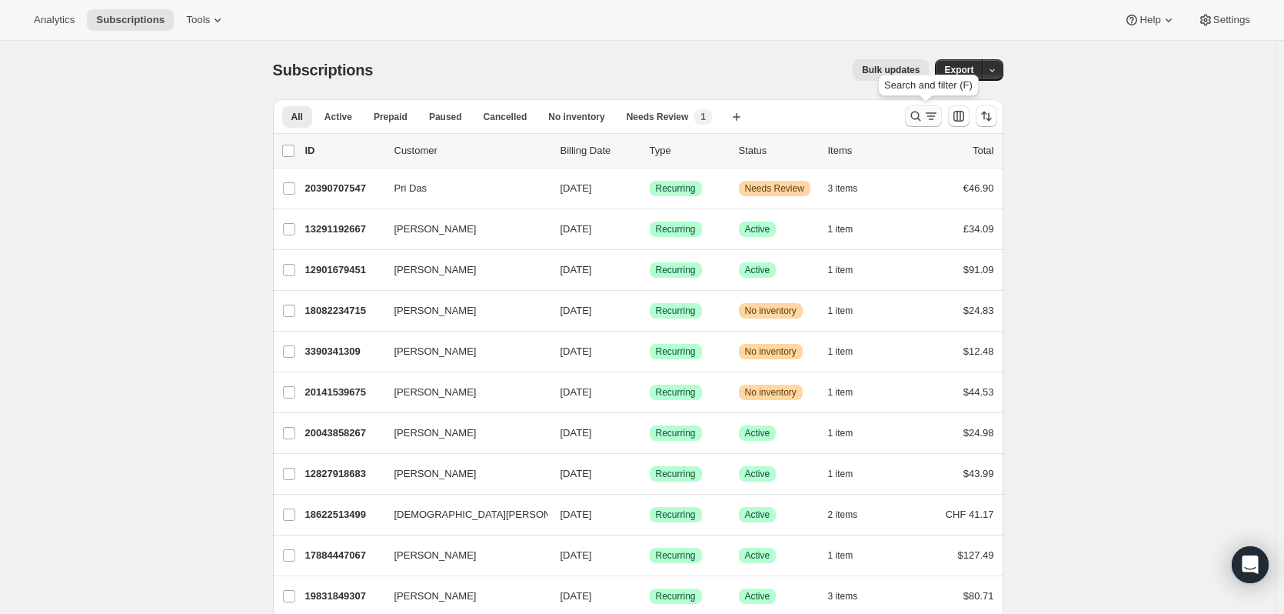
click at [915, 115] on icon "Search and filter results" at bounding box center [916, 117] width 10 height 10
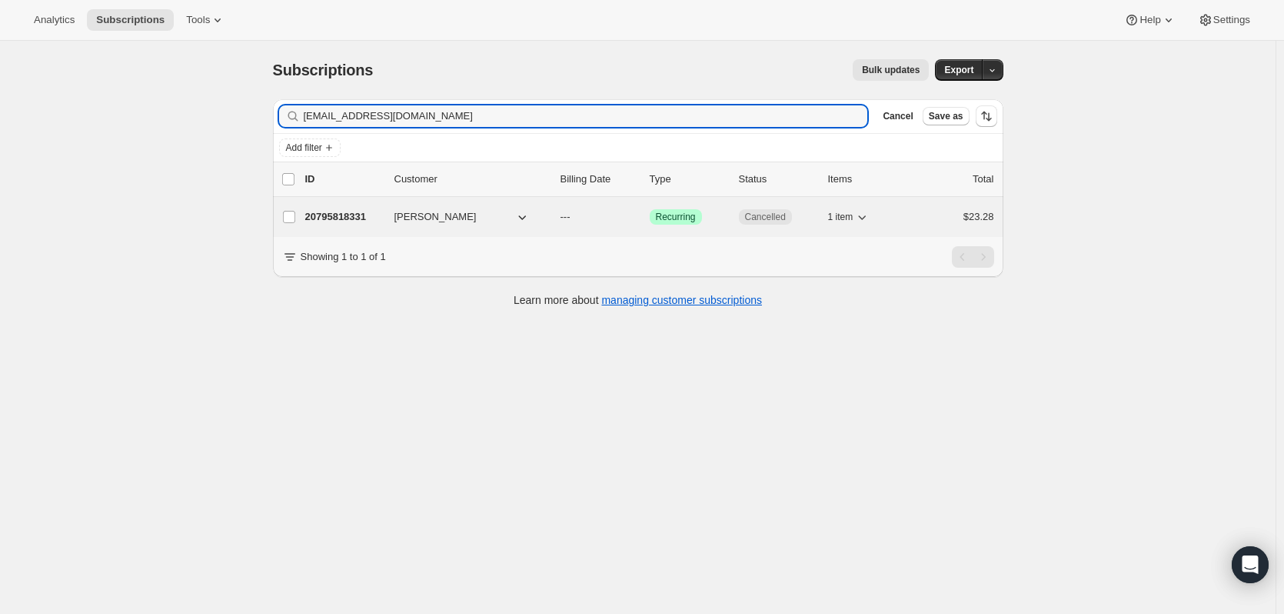
type input "wellremembered68@gmail.com"
click at [342, 216] on p "20795818331" at bounding box center [343, 216] width 77 height 15
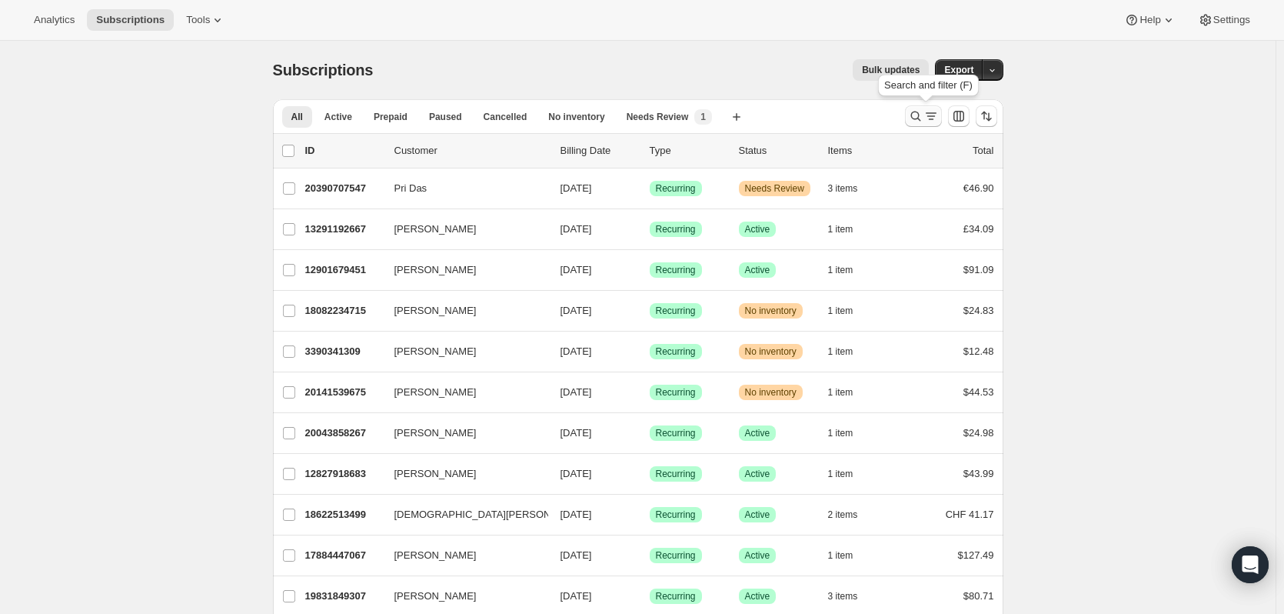
click at [914, 117] on icon "Search and filter results" at bounding box center [915, 115] width 15 height 15
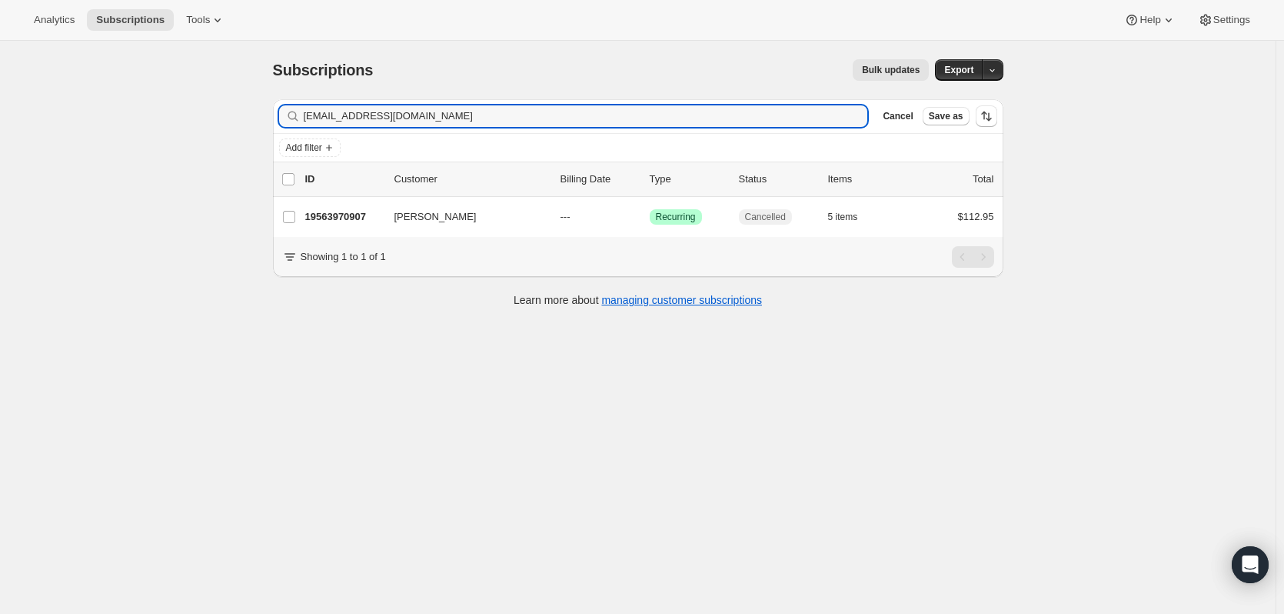
type input "[EMAIL_ADDRESS][DOMAIN_NAME]"
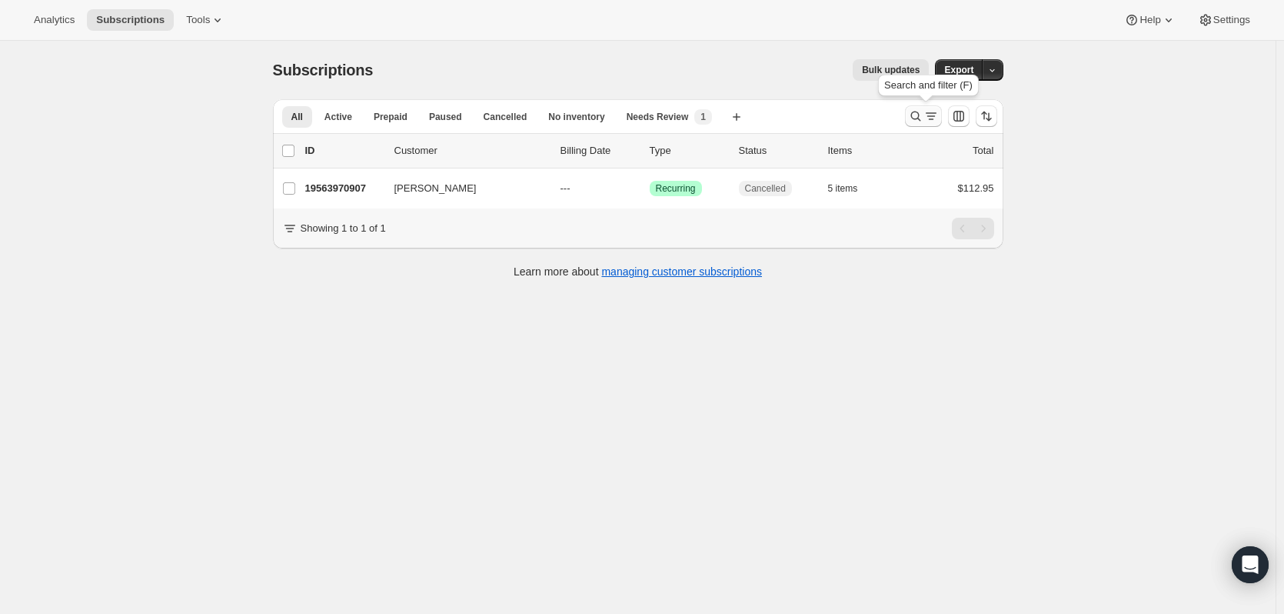
click at [921, 115] on icon "Search and filter results" at bounding box center [915, 115] width 15 height 15
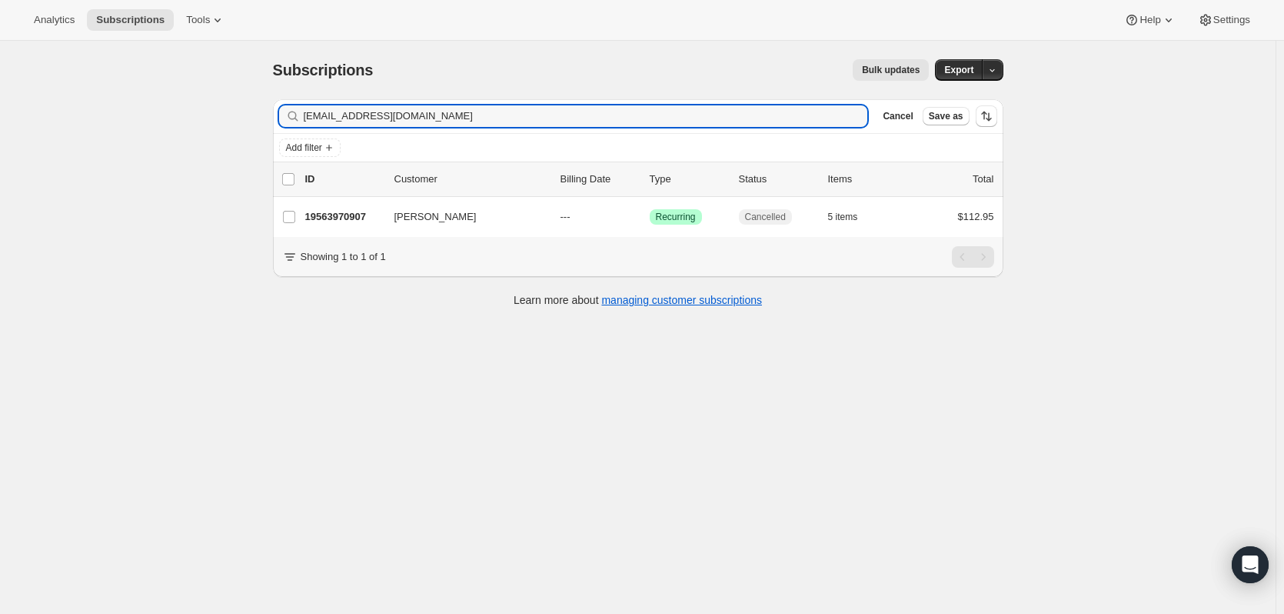
drag, startPoint x: 442, startPoint y: 115, endPoint x: 223, endPoint y: 115, distance: 219.2
click at [223, 115] on div "Subscriptions. This page is ready Subscriptions Bulk updates More actions Bulk …" at bounding box center [638, 348] width 1276 height 614
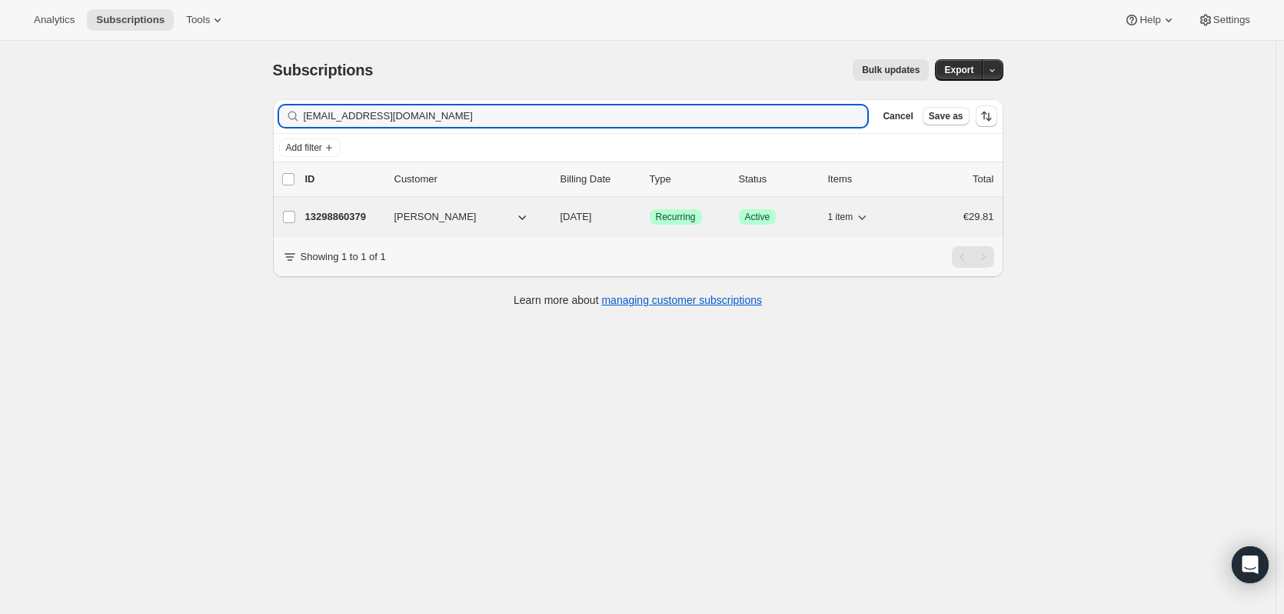
type input "ws@doppelpunkt.de"
click at [338, 219] on p "13298860379" at bounding box center [343, 216] width 77 height 15
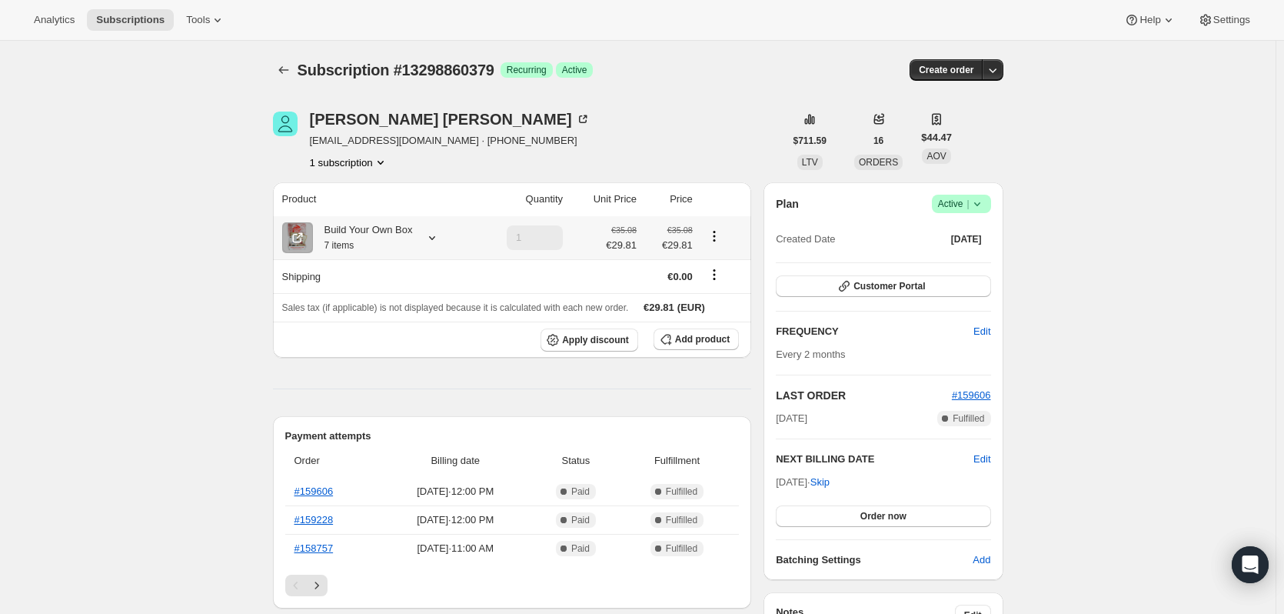
click at [431, 238] on icon at bounding box center [432, 237] width 15 height 15
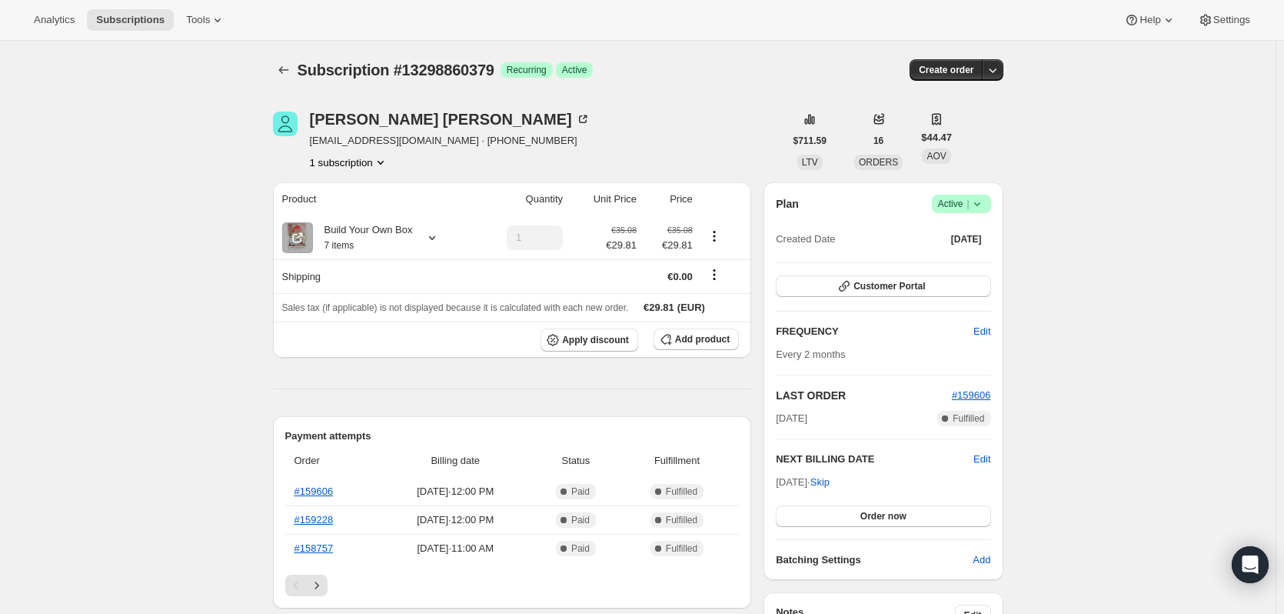
click at [991, 200] on span "Success Active |" at bounding box center [961, 204] width 59 height 18
click at [950, 267] on span "Cancel subscription" at bounding box center [966, 260] width 87 height 15
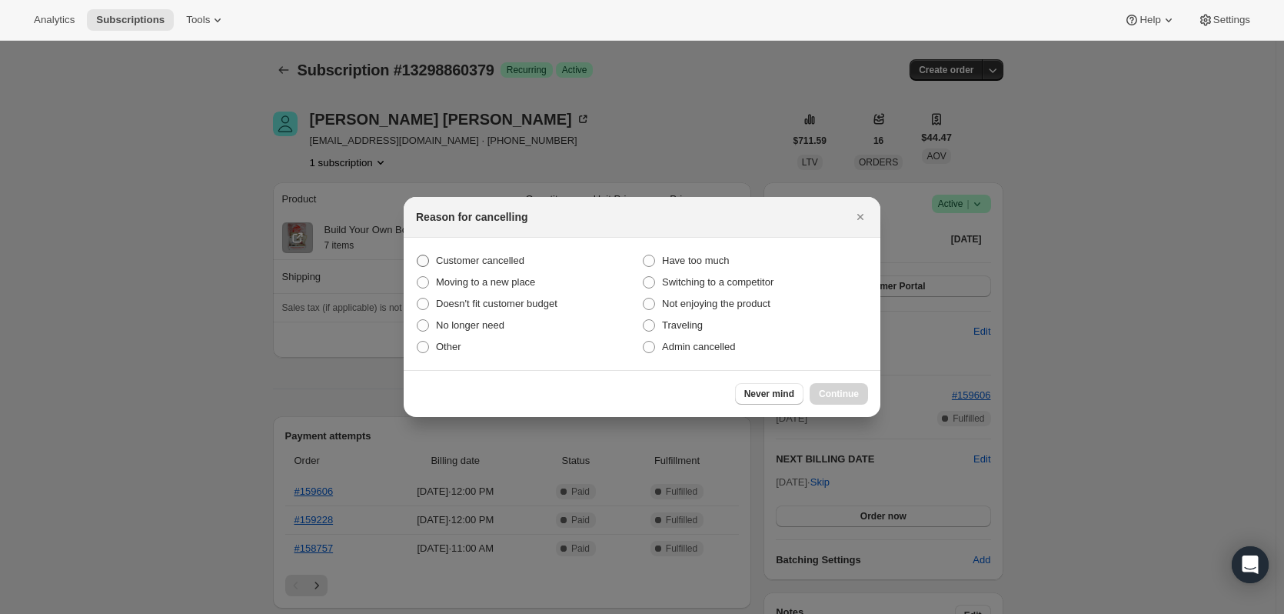
click at [419, 262] on span ":r2q:" at bounding box center [423, 261] width 12 height 12
click at [418, 255] on input "Customer cancelled" at bounding box center [417, 255] width 1 height 1
radio input "true"
click at [839, 397] on span "Continue" at bounding box center [839, 394] width 40 height 12
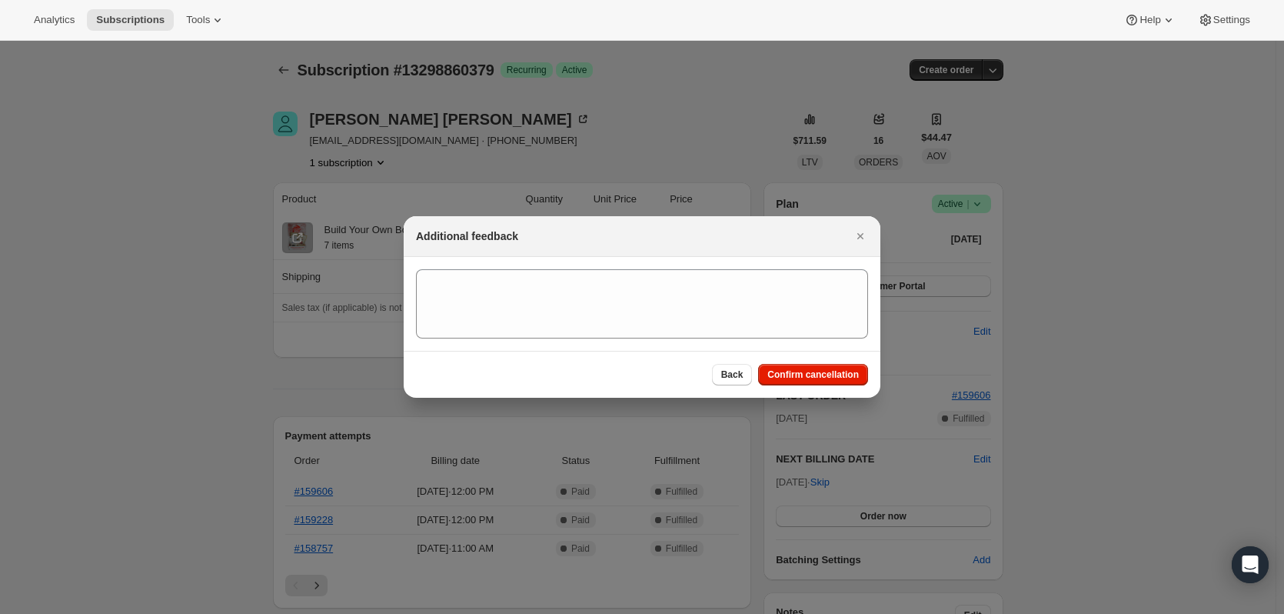
drag, startPoint x: 805, startPoint y: 375, endPoint x: 814, endPoint y: 374, distance: 9.3
click at [805, 375] on span "Confirm cancellation" at bounding box center [814, 374] width 92 height 12
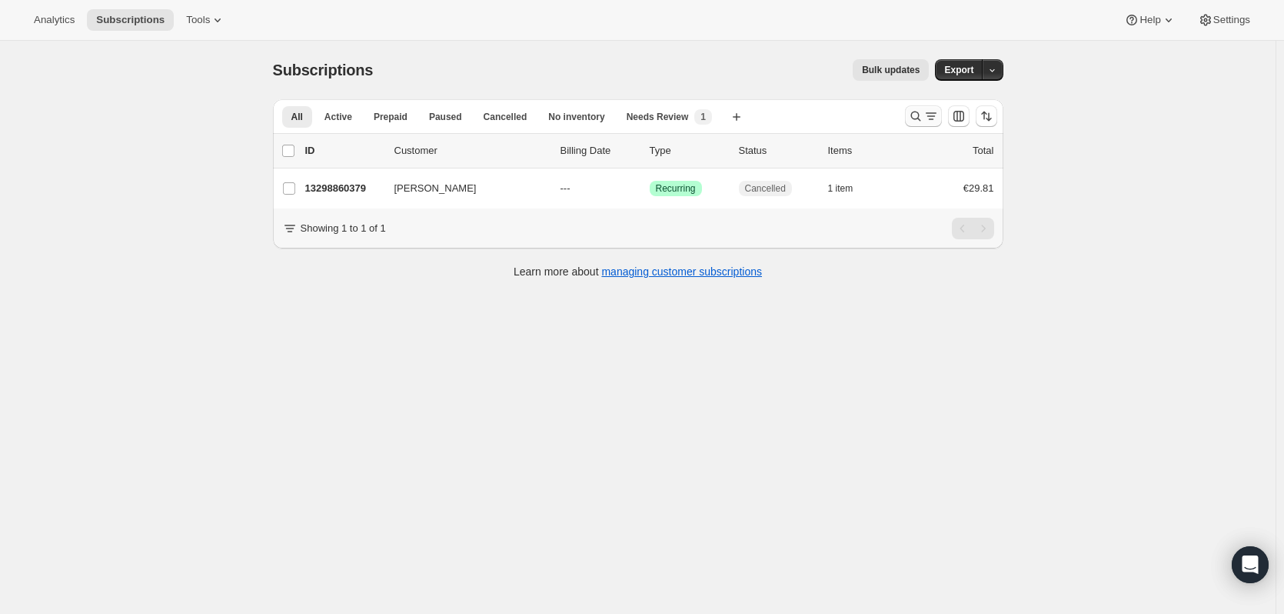
click at [918, 115] on icon "Search and filter results" at bounding box center [915, 115] width 15 height 15
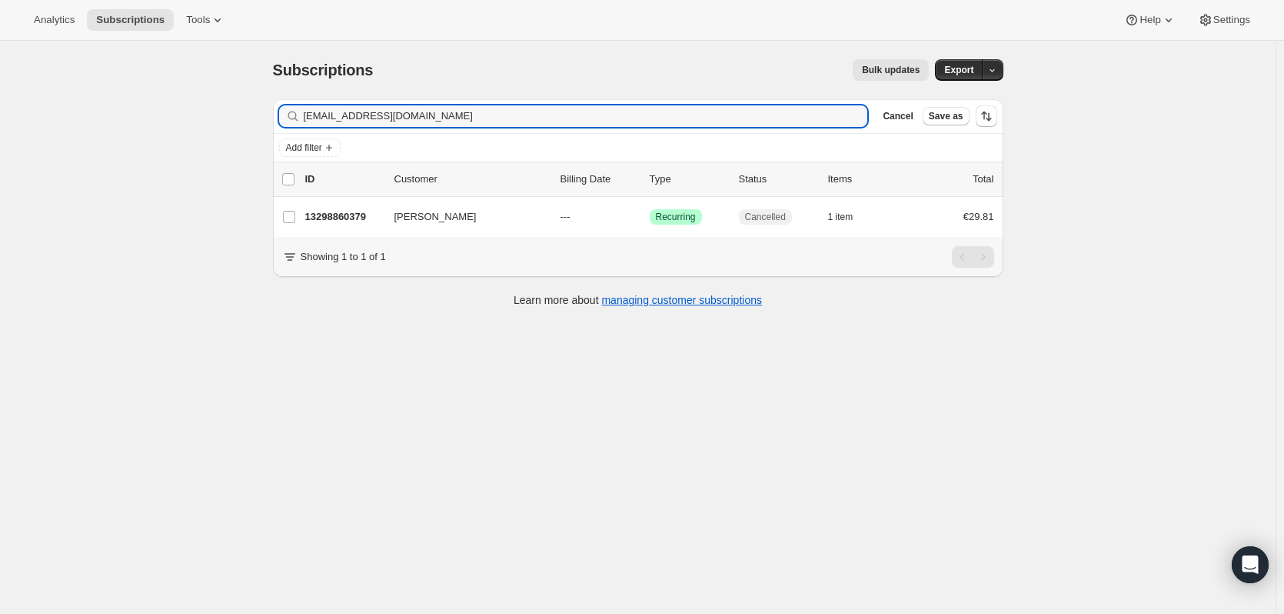
drag, startPoint x: 468, startPoint y: 114, endPoint x: 244, endPoint y: 121, distance: 223.9
click at [244, 121] on div "Subscriptions. This page is ready Subscriptions Bulk updates More actions Bulk …" at bounding box center [638, 348] width 1276 height 614
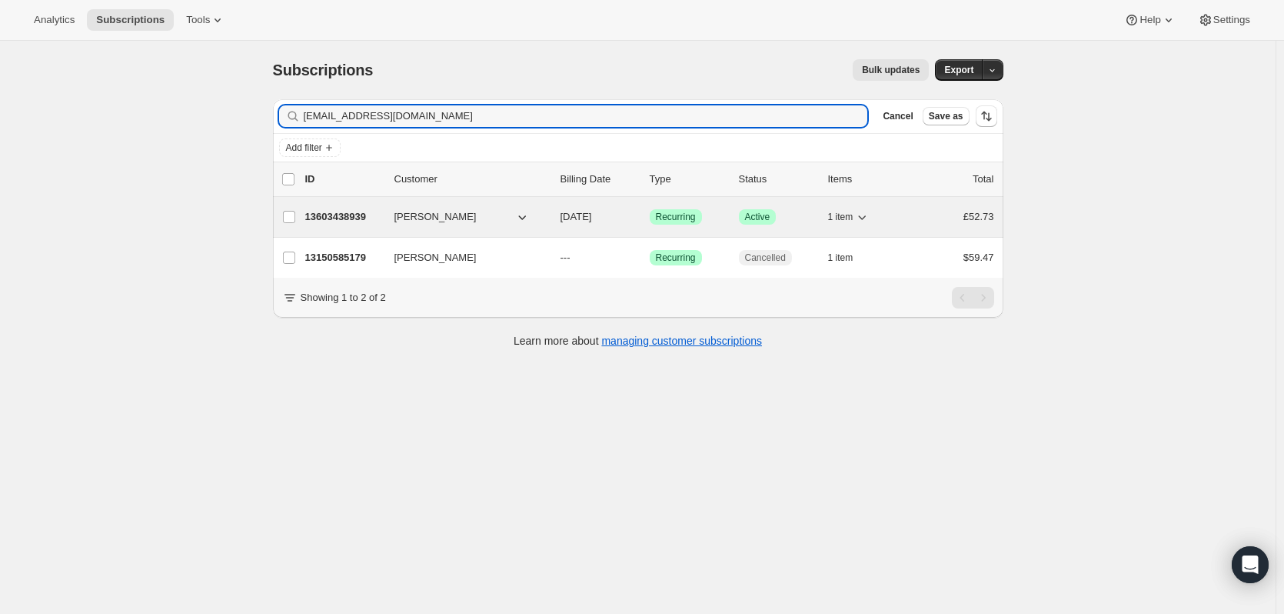
type input "hendrixjr709@gmail.com"
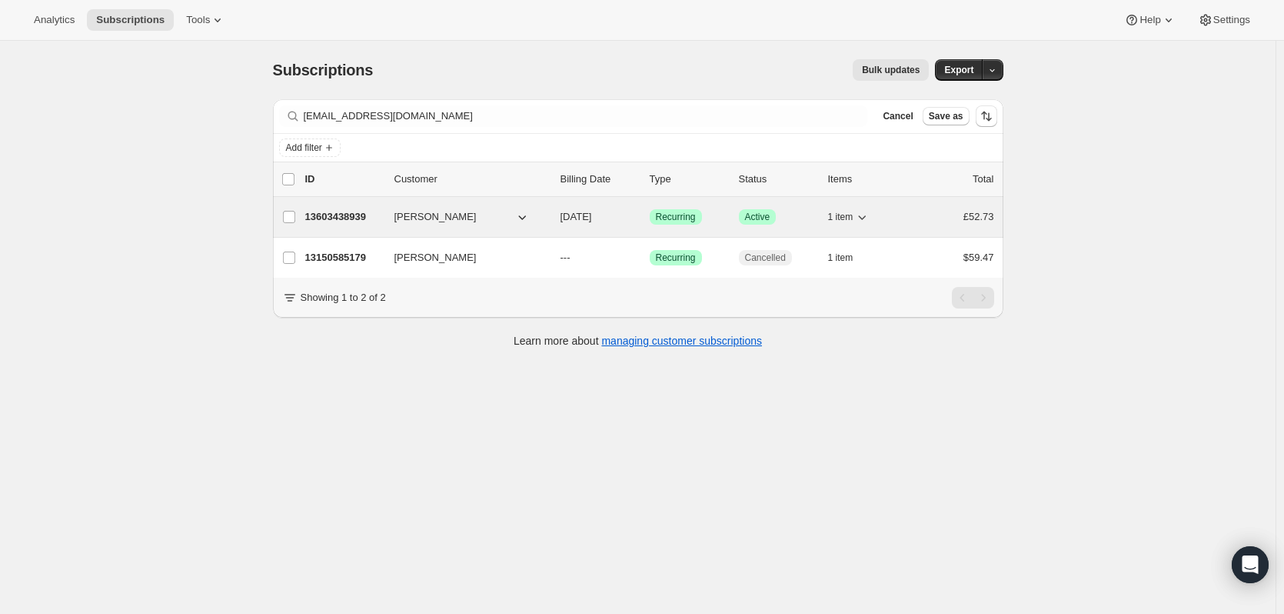
click at [389, 215] on div "13603438939 James Atkinson 11/09/2025 Success Recurring Success Active 1 item £…" at bounding box center [649, 217] width 689 height 22
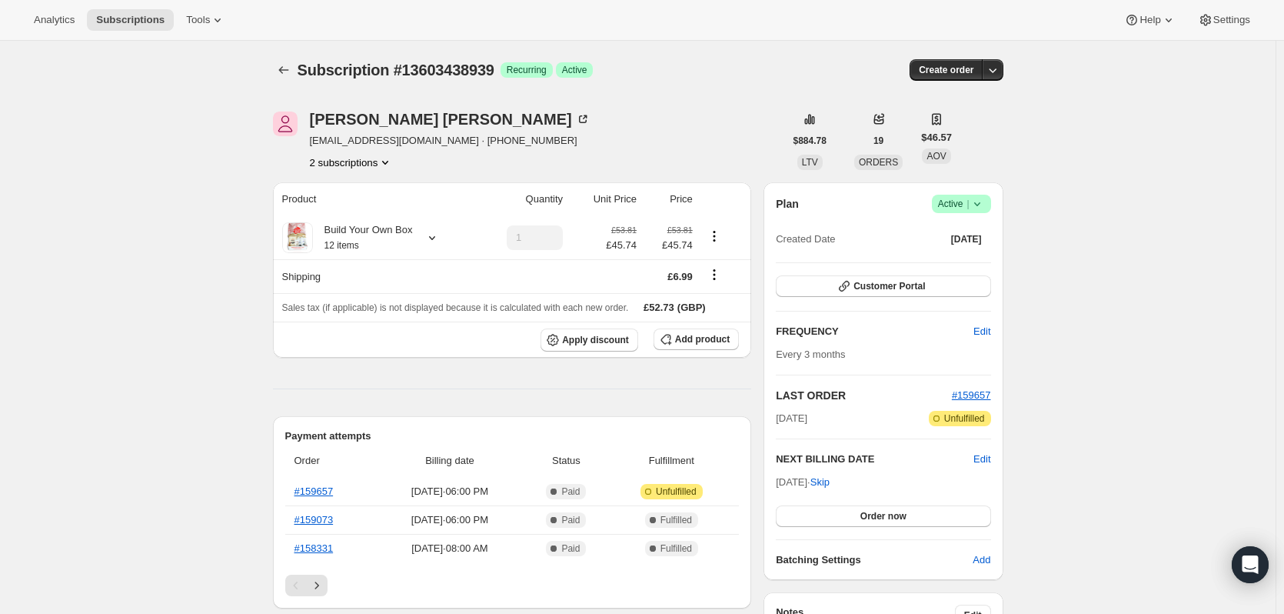
click at [985, 202] on icon at bounding box center [977, 203] width 15 height 15
click at [955, 255] on span "Cancel subscription" at bounding box center [966, 261] width 87 height 12
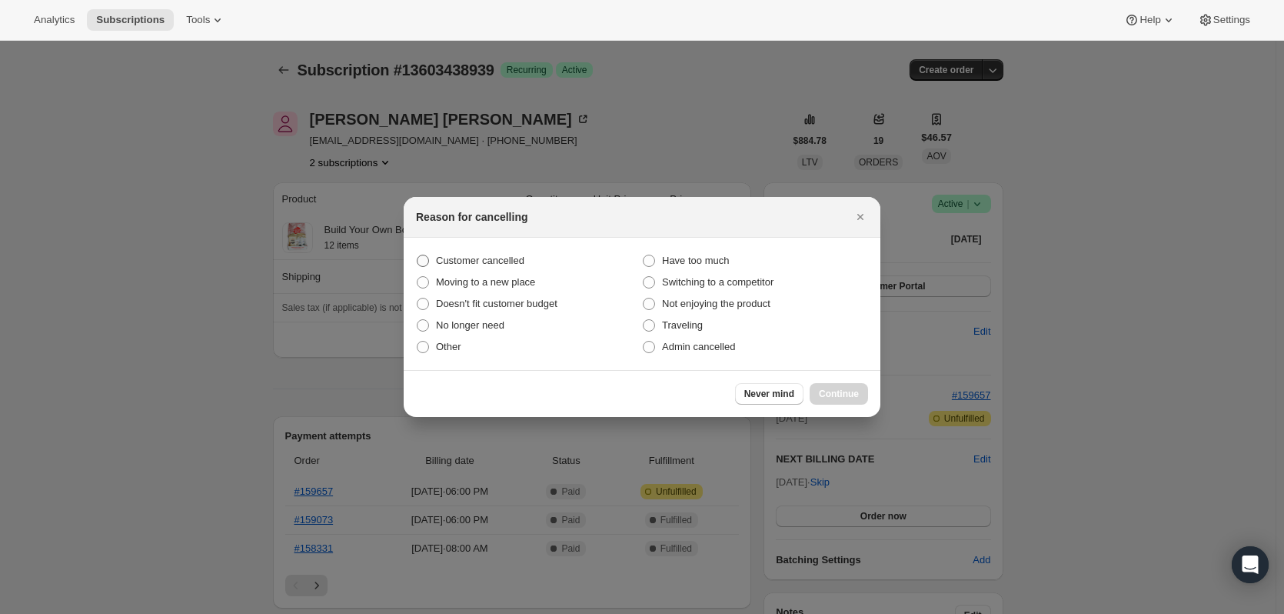
click at [424, 260] on span ":r2s:" at bounding box center [423, 261] width 12 height 12
click at [418, 255] on input "Customer cancelled" at bounding box center [417, 255] width 1 height 1
radio input "true"
click at [842, 392] on span "Continue" at bounding box center [839, 394] width 40 height 12
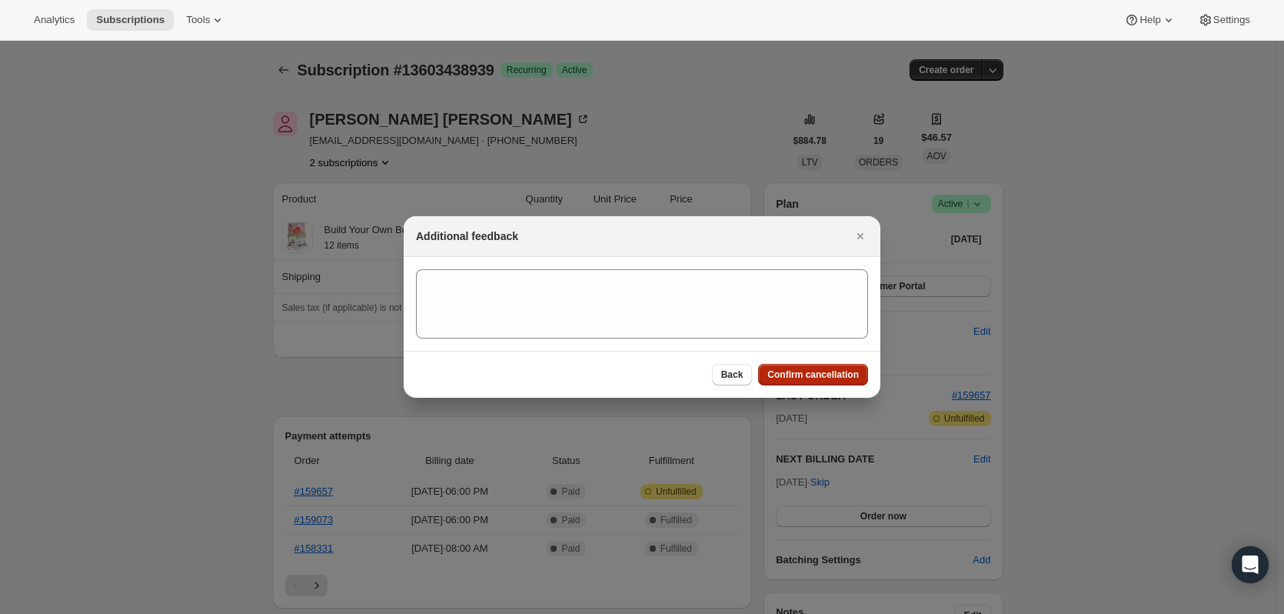
click at [811, 378] on span "Confirm cancellation" at bounding box center [814, 374] width 92 height 12
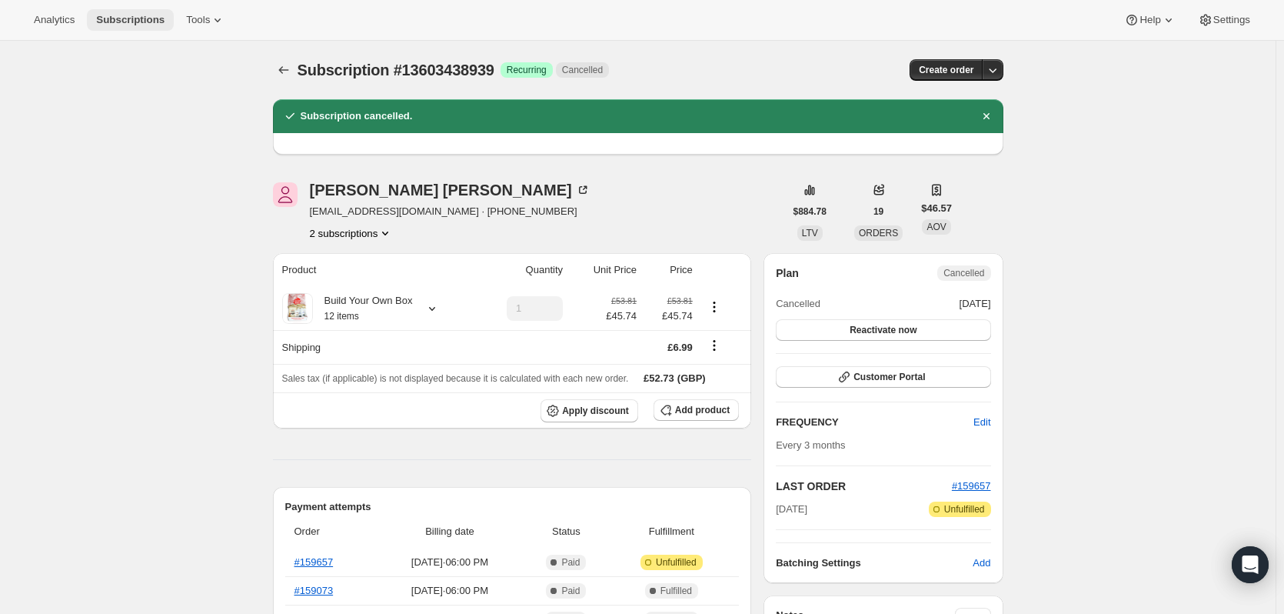
click at [118, 18] on span "Subscriptions" at bounding box center [130, 20] width 68 height 12
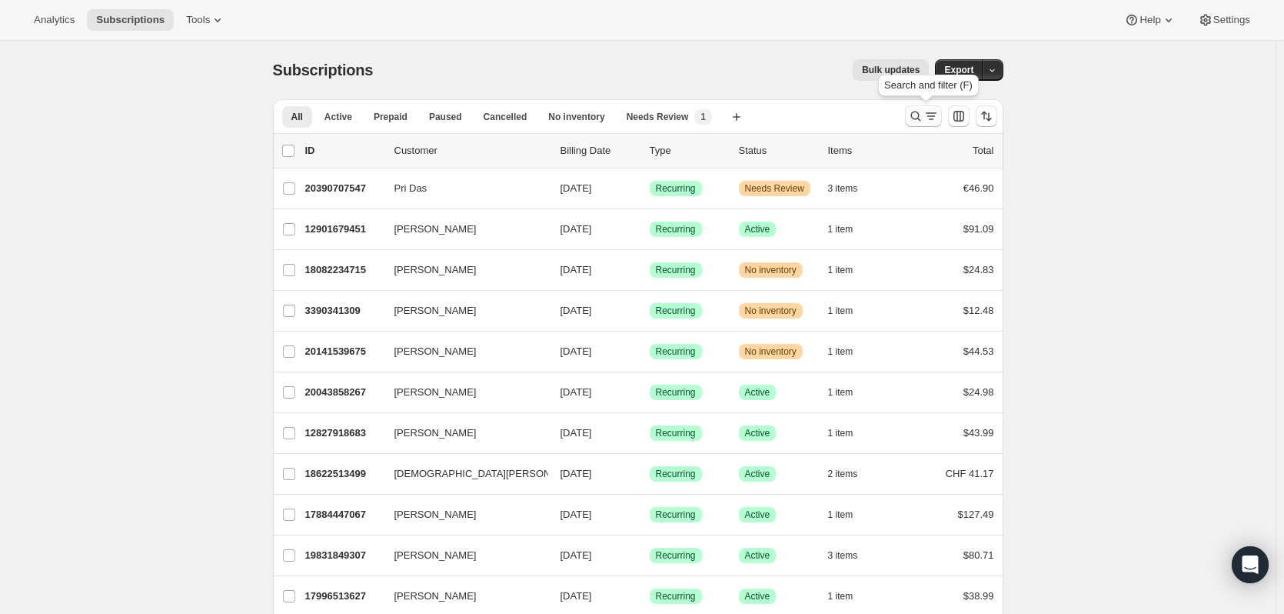
click at [920, 118] on icon "Search and filter results" at bounding box center [915, 115] width 15 height 15
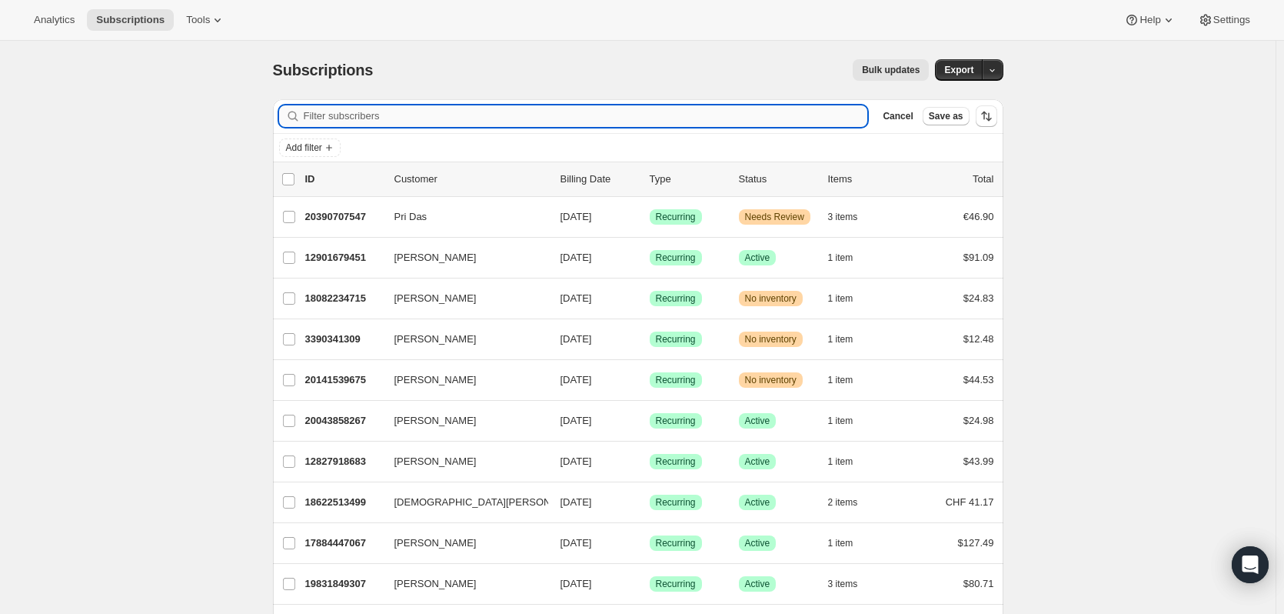
paste input "hegbarthez@gmail.com"
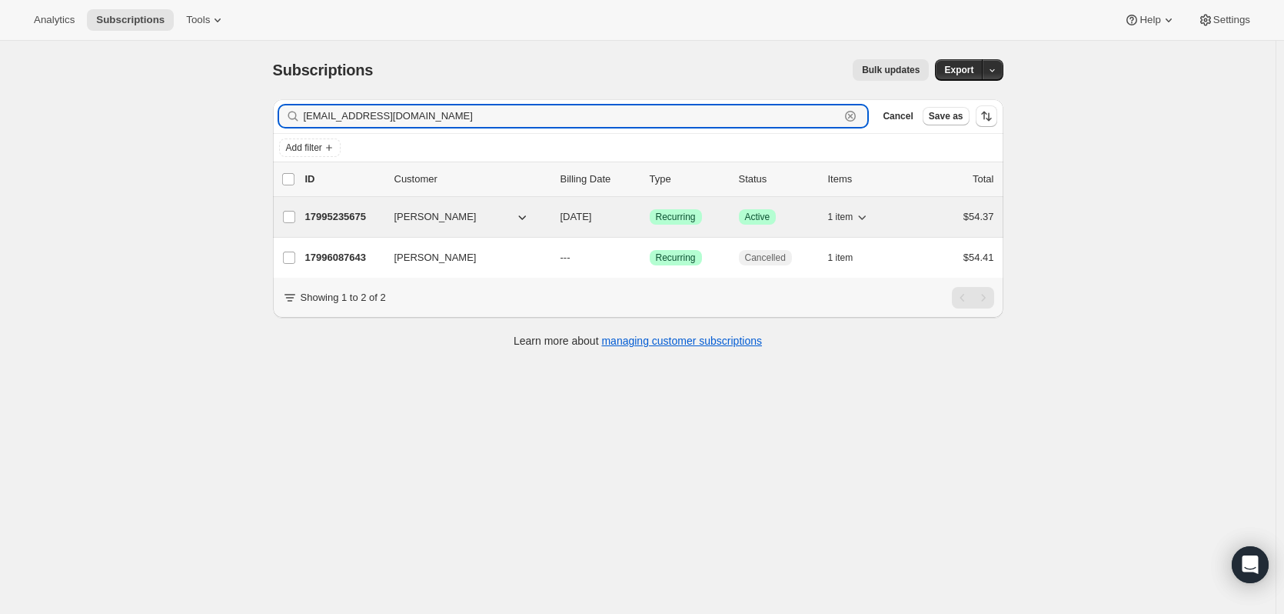
type input "hegbarthez@gmail.com"
click at [335, 220] on p "17995235675" at bounding box center [343, 216] width 77 height 15
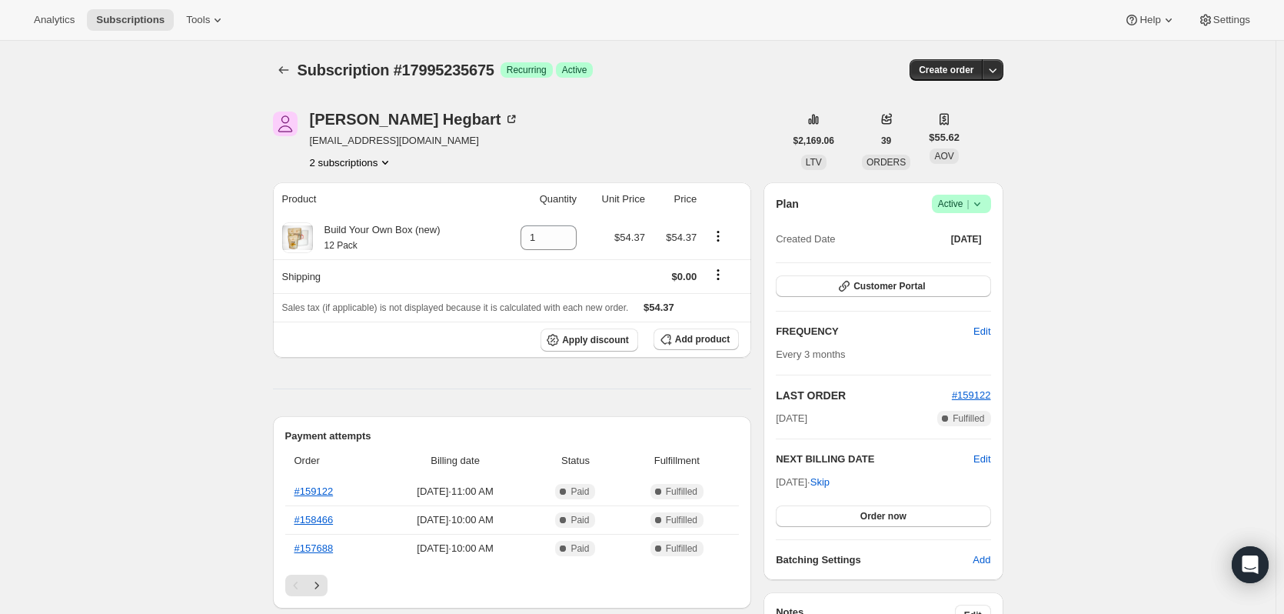
click at [981, 208] on icon at bounding box center [977, 203] width 15 height 15
click at [961, 255] on span "Cancel subscription" at bounding box center [966, 261] width 87 height 12
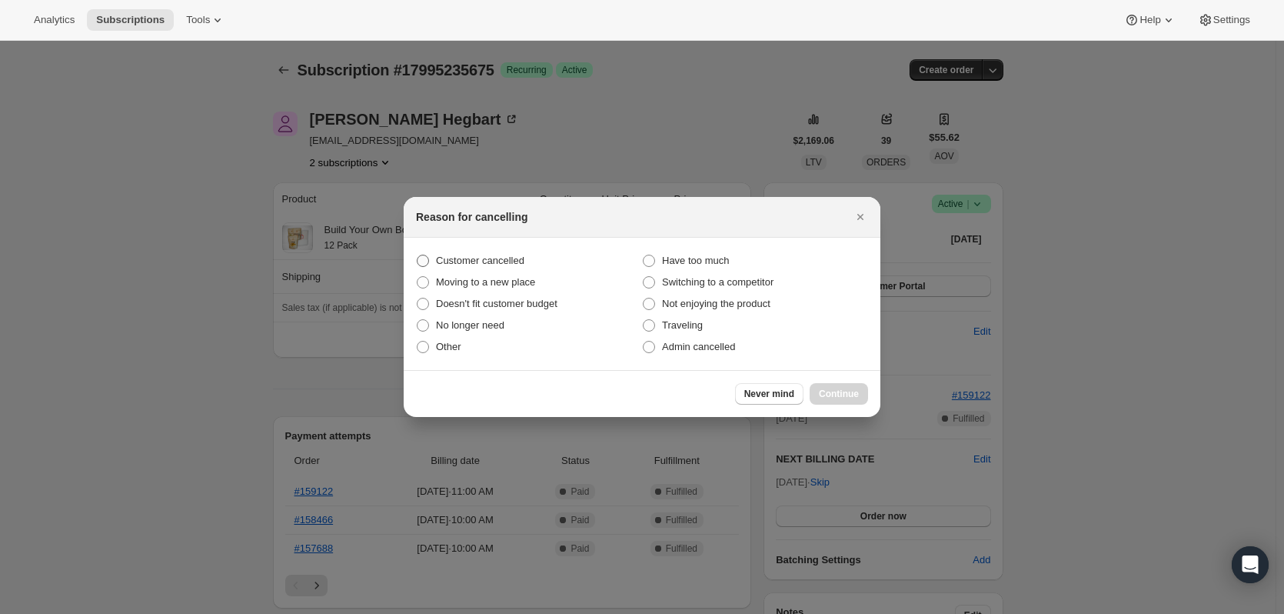
drag, startPoint x: 419, startPoint y: 262, endPoint x: 671, endPoint y: 335, distance: 262.4
click at [425, 261] on span ":rim:" at bounding box center [423, 261] width 12 height 12
click at [418, 255] on input "Customer cancelled" at bounding box center [417, 255] width 1 height 1
radio input "true"
click at [841, 393] on span "Continue" at bounding box center [839, 394] width 40 height 12
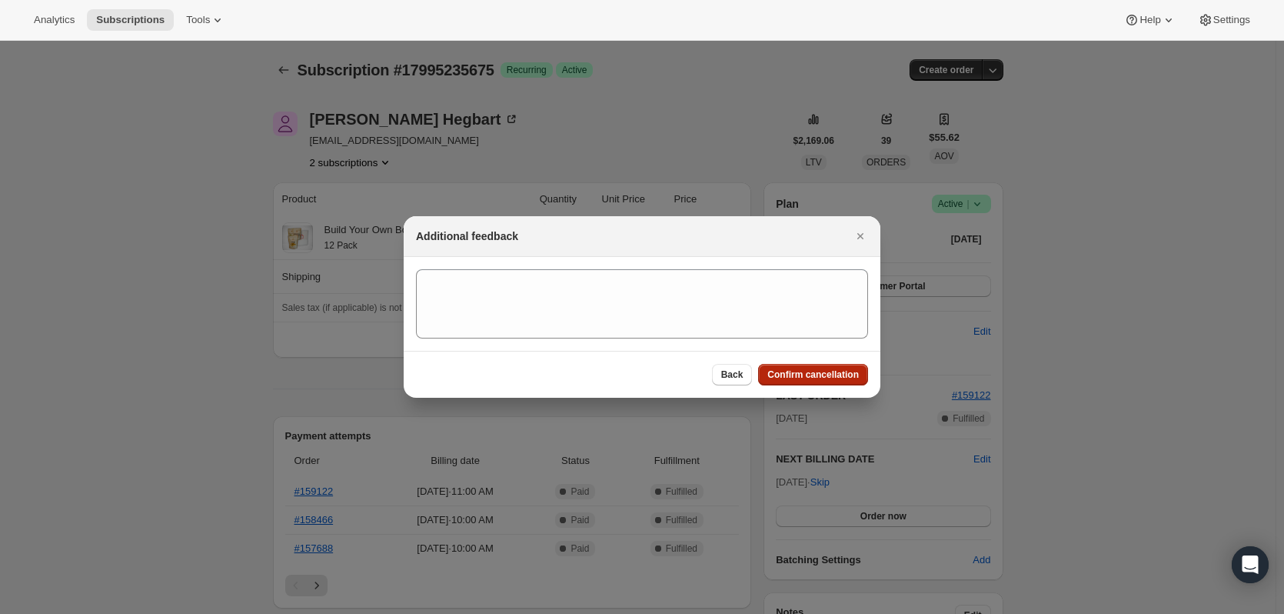
click at [823, 373] on span "Confirm cancellation" at bounding box center [814, 374] width 92 height 12
